Goal: Transaction & Acquisition: Obtain resource

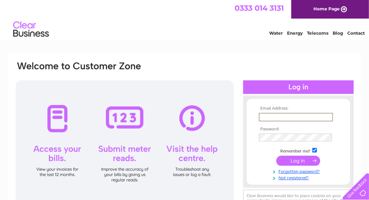
click at [265, 115] on input "text" at bounding box center [296, 117] width 74 height 9
type input "mouslandfarm@gmail.com"
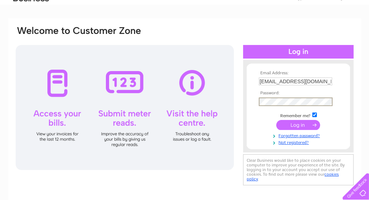
scroll to position [36, 0]
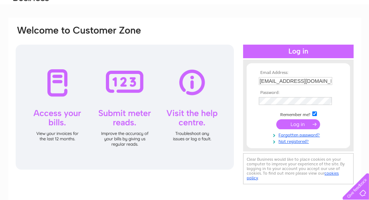
click at [301, 124] on input "submit" at bounding box center [299, 124] width 44 height 10
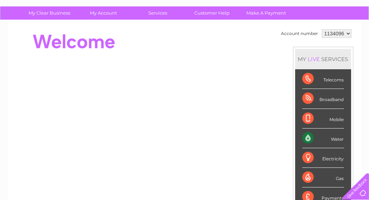
scroll to position [36, 0]
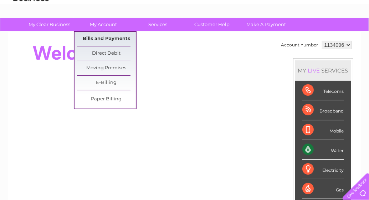
click at [112, 38] on link "Bills and Payments" at bounding box center [106, 39] width 59 height 14
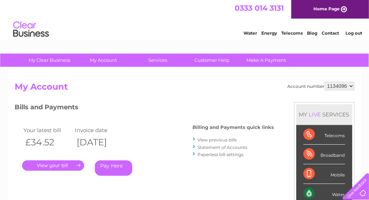
click at [230, 140] on link "View previous bills" at bounding box center [217, 139] width 39 height 5
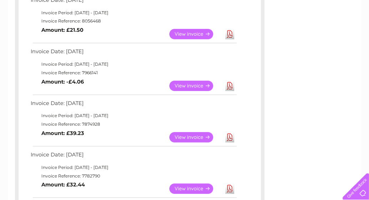
scroll to position [178, 0]
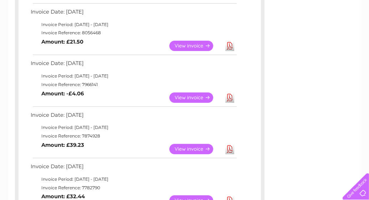
click at [228, 97] on link "Download" at bounding box center [230, 97] width 9 height 10
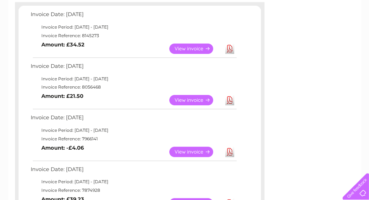
scroll to position [107, 0]
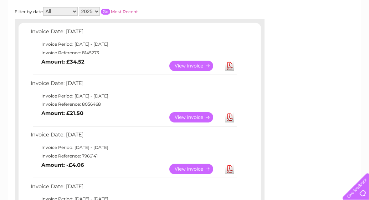
click at [231, 117] on link "Download" at bounding box center [230, 117] width 9 height 10
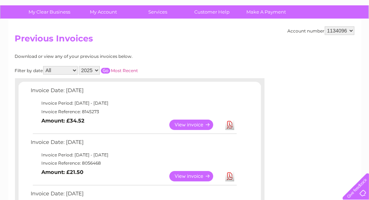
scroll to position [71, 0]
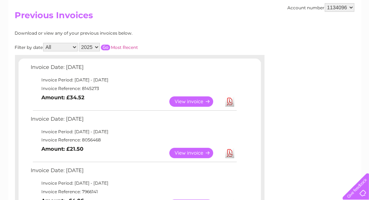
click at [230, 101] on link "Download" at bounding box center [230, 101] width 9 height 10
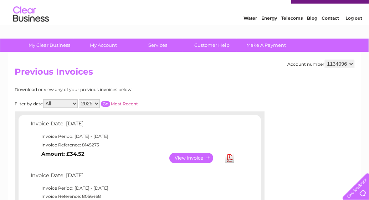
scroll to position [0, 0]
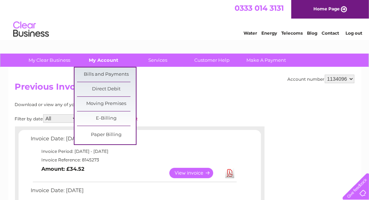
click at [113, 60] on link "My Account" at bounding box center [103, 60] width 59 height 13
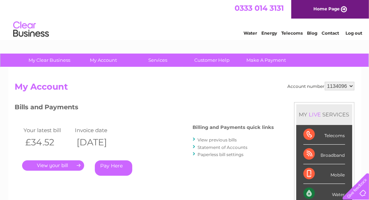
click at [359, 32] on link "Log out" at bounding box center [354, 32] width 17 height 5
